Goal: Task Accomplishment & Management: Manage account settings

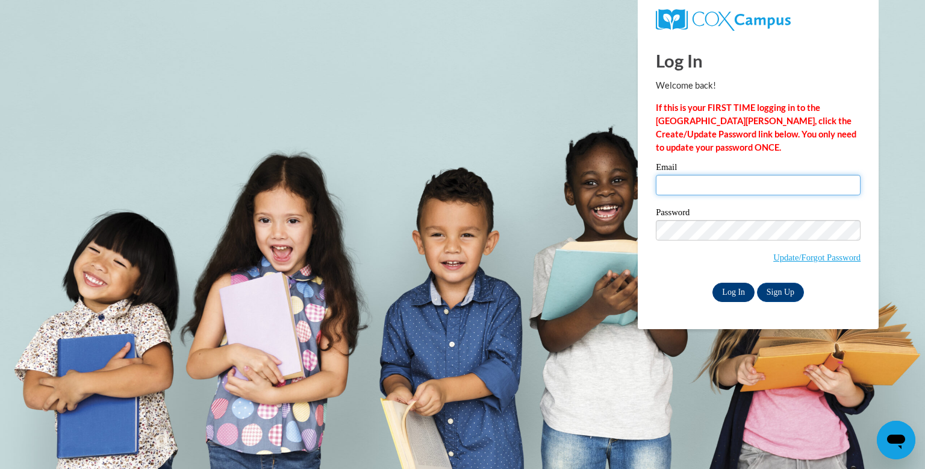
type input "[EMAIL_ADDRESS][DOMAIN_NAME]"
click at [733, 298] on input "Log In" at bounding box center [734, 292] width 42 height 19
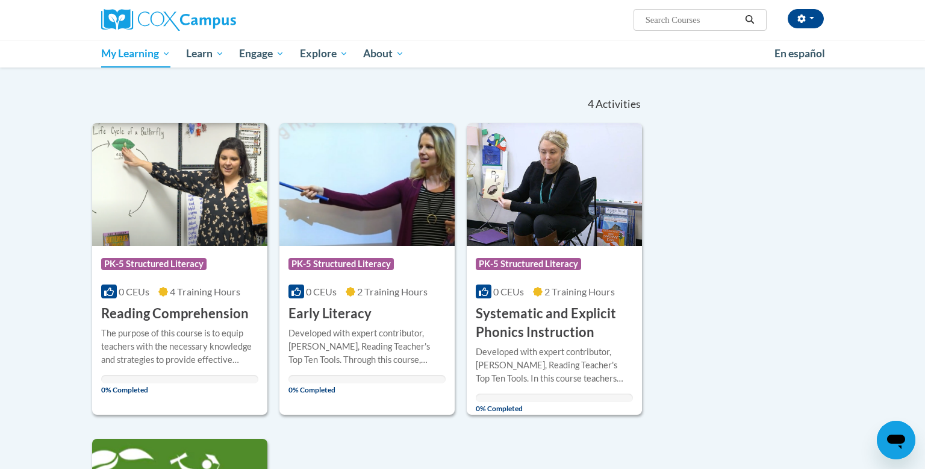
scroll to position [72, 0]
